Goal: Transaction & Acquisition: Purchase product/service

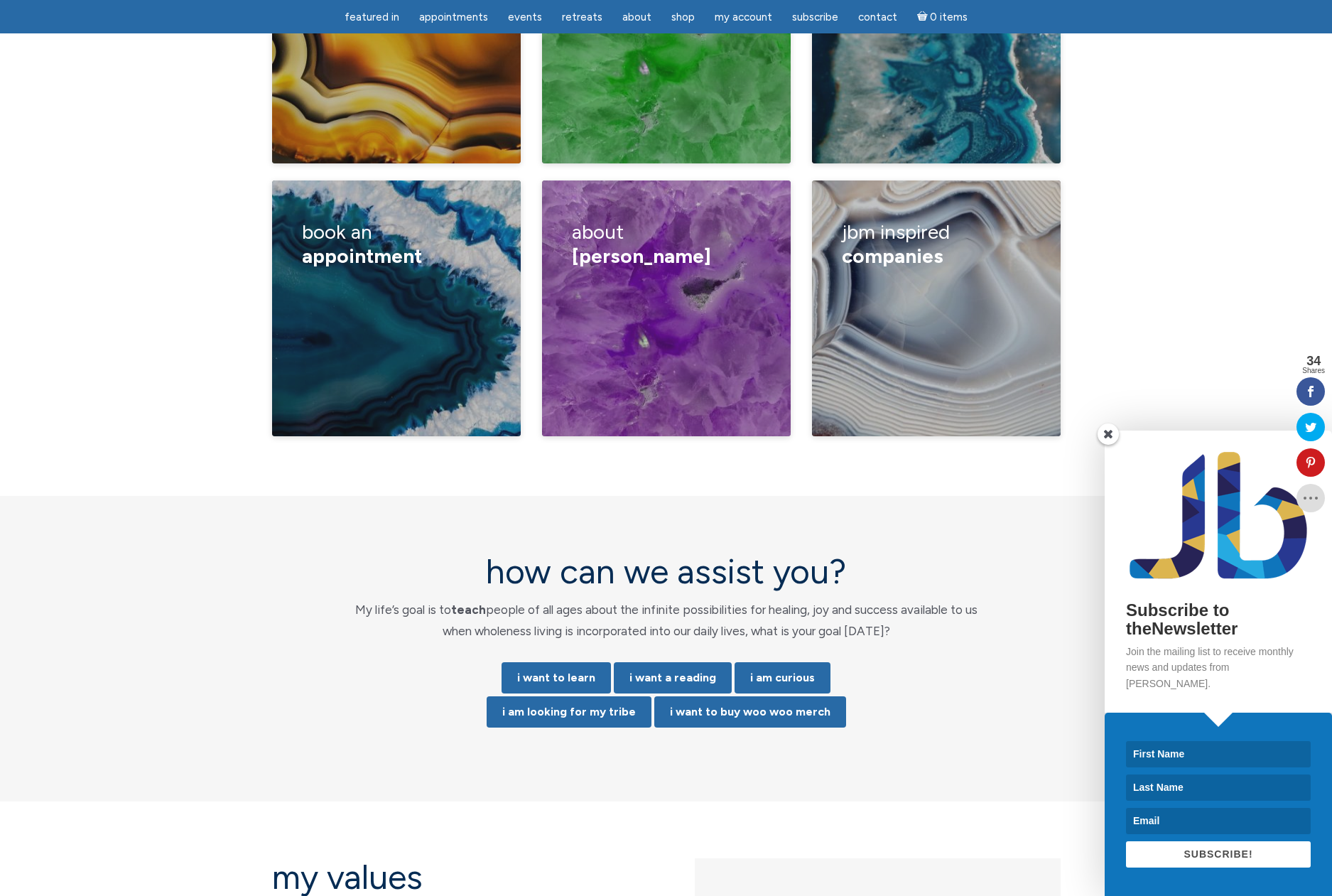
scroll to position [2600, 0]
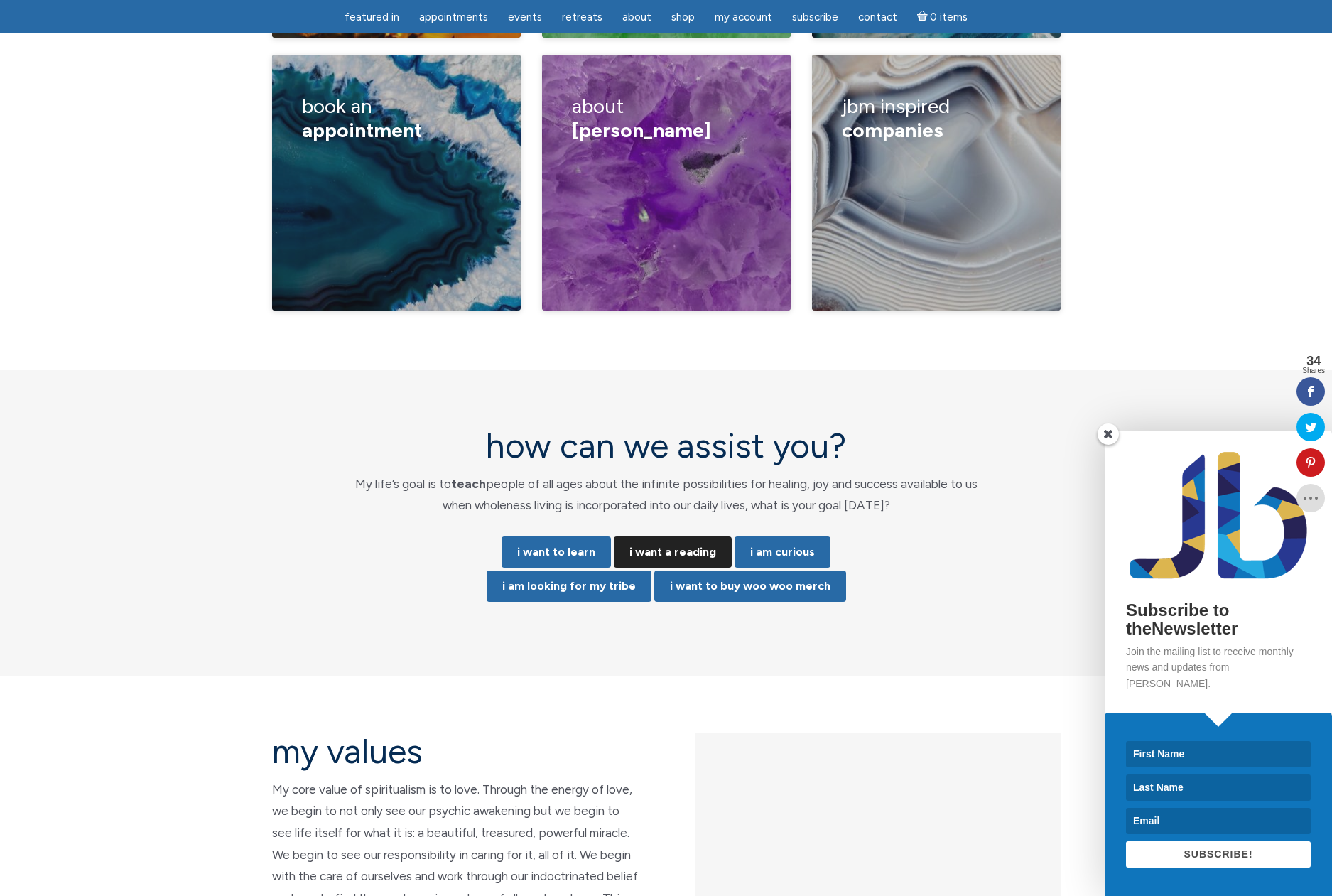
click at [690, 536] on link "i want a reading" at bounding box center [673, 552] width 118 height 31
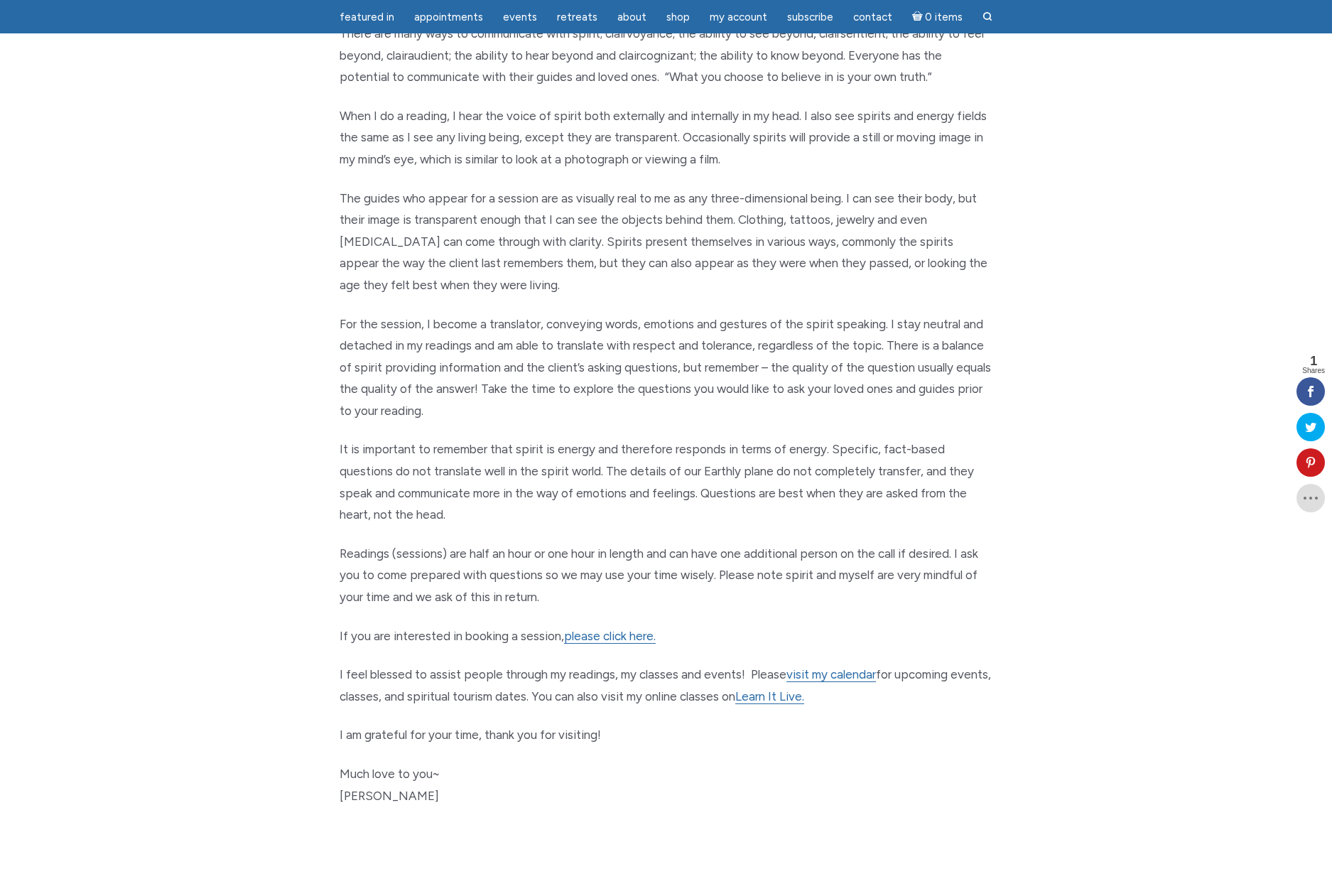
scroll to position [304, 0]
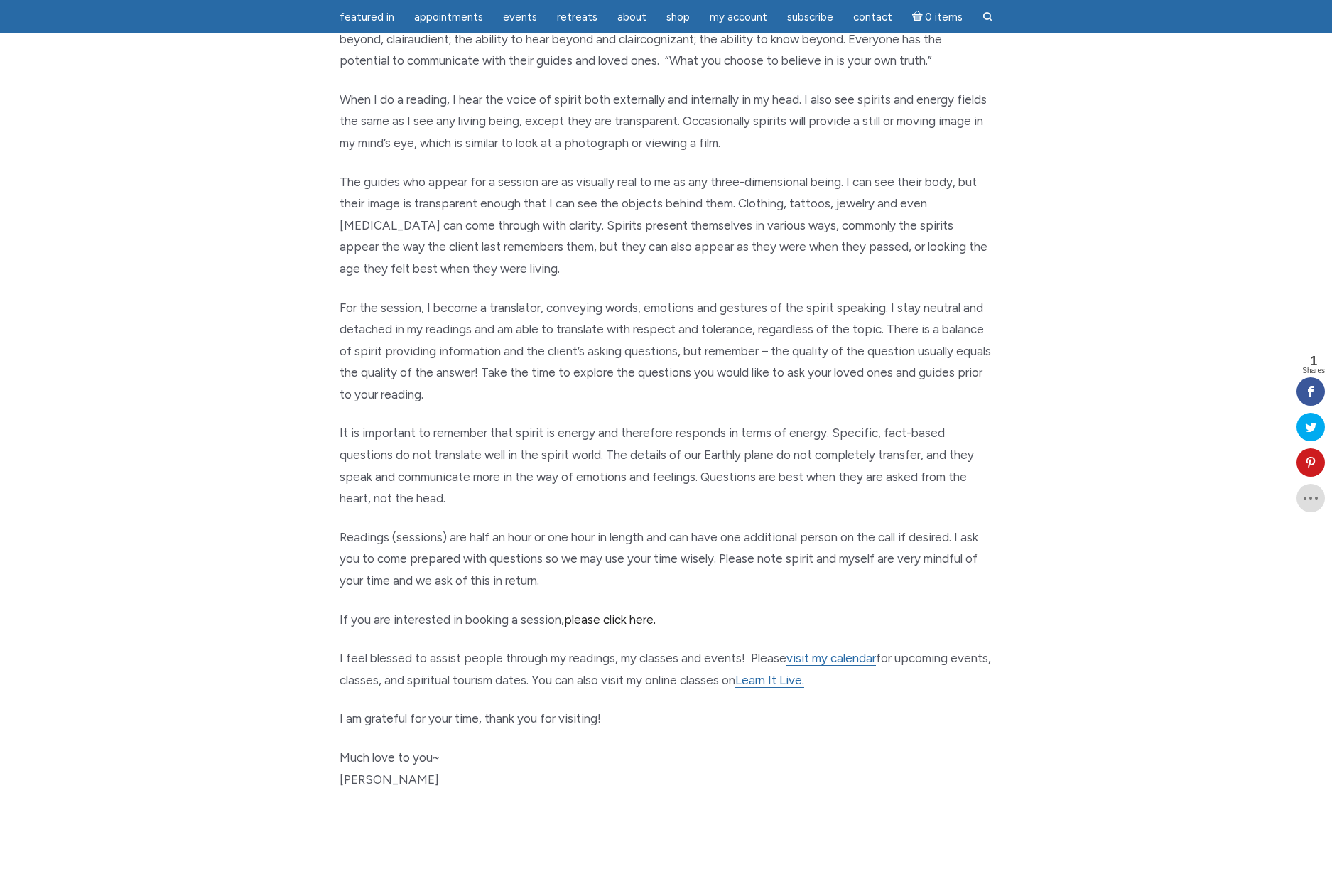
click at [614, 612] on link "please click here." at bounding box center [610, 619] width 92 height 15
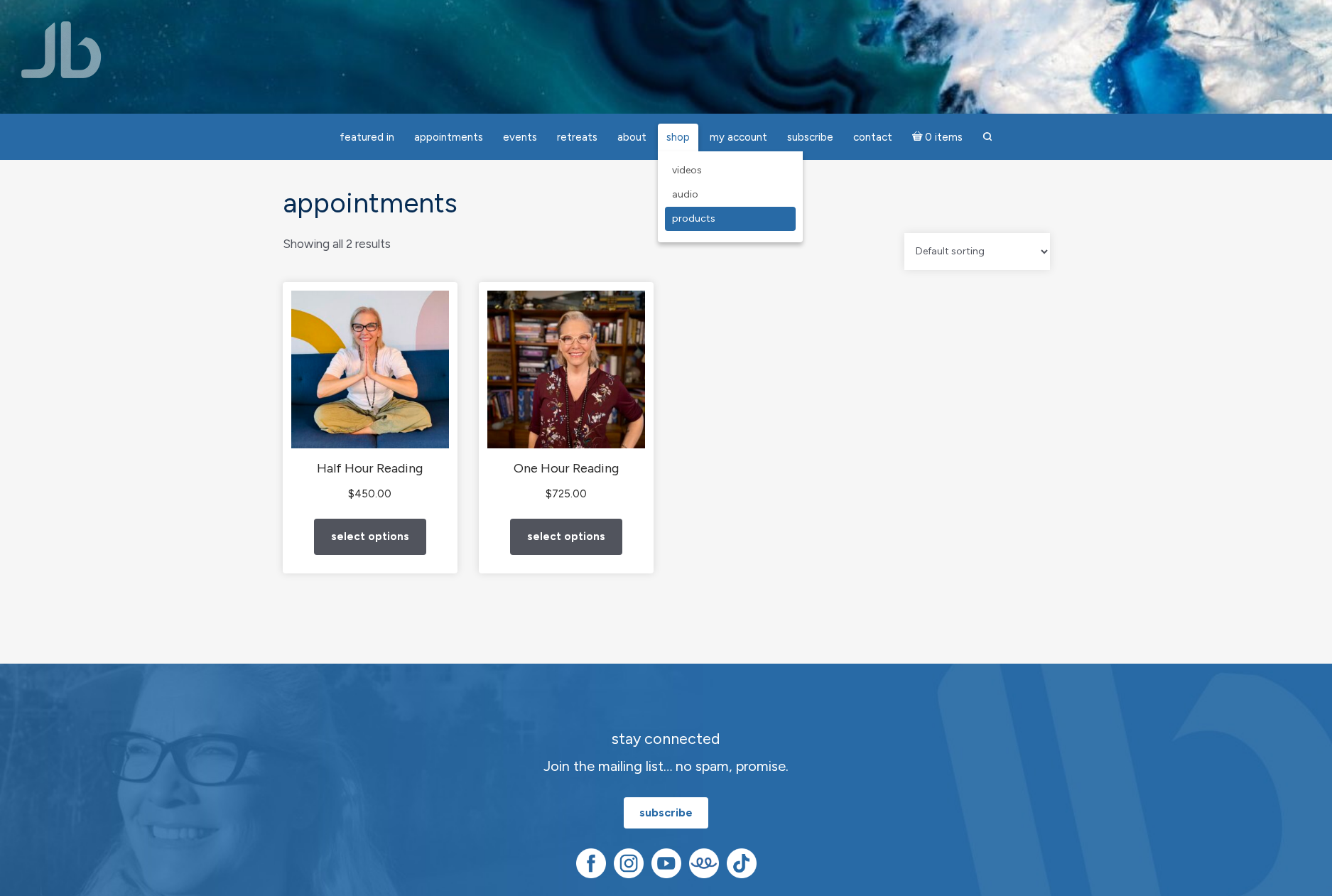
click at [678, 213] on span "Products" at bounding box center [694, 218] width 44 height 12
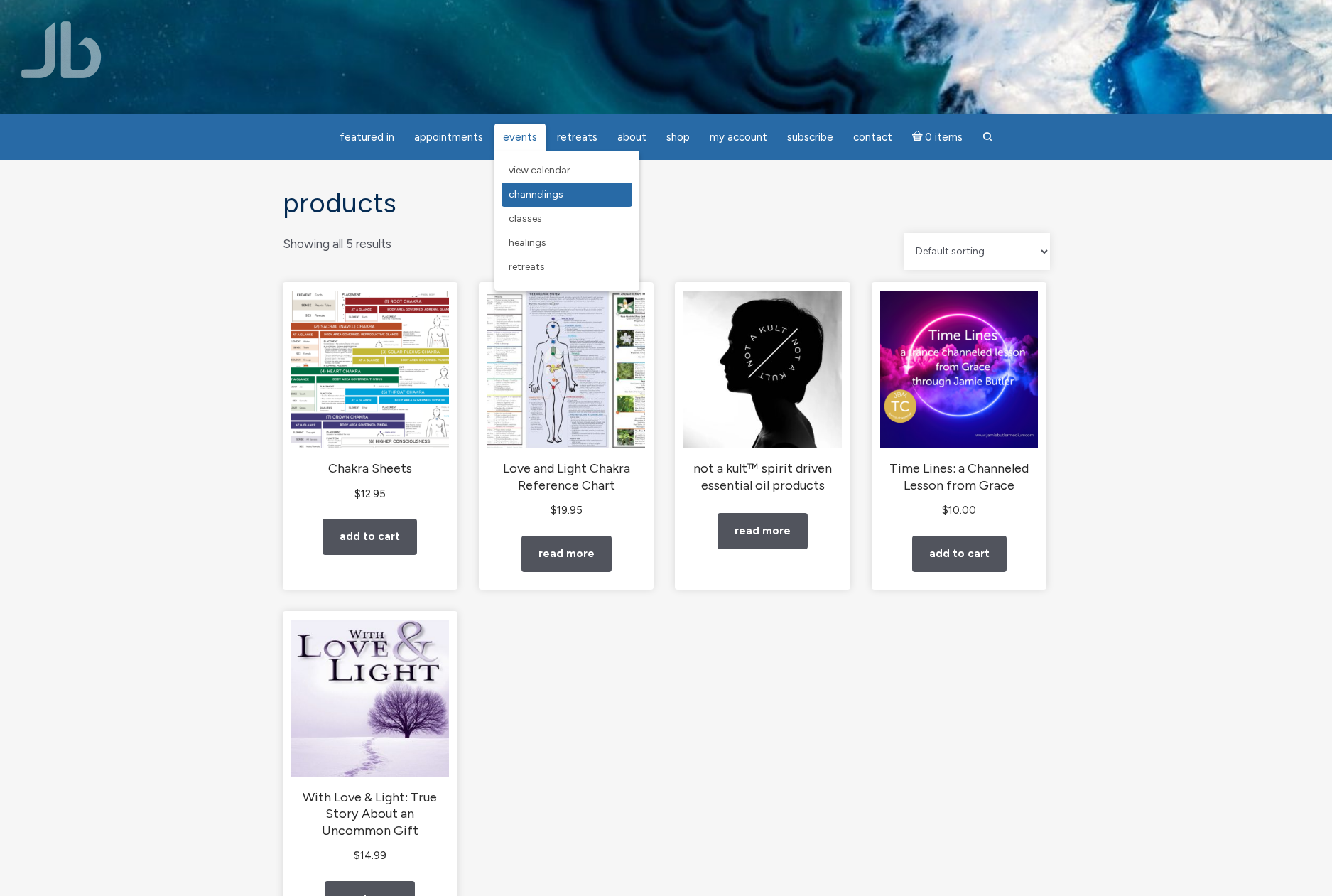
click at [533, 197] on span "Channelings" at bounding box center [537, 194] width 55 height 12
